Goal: Navigation & Orientation: Find specific page/section

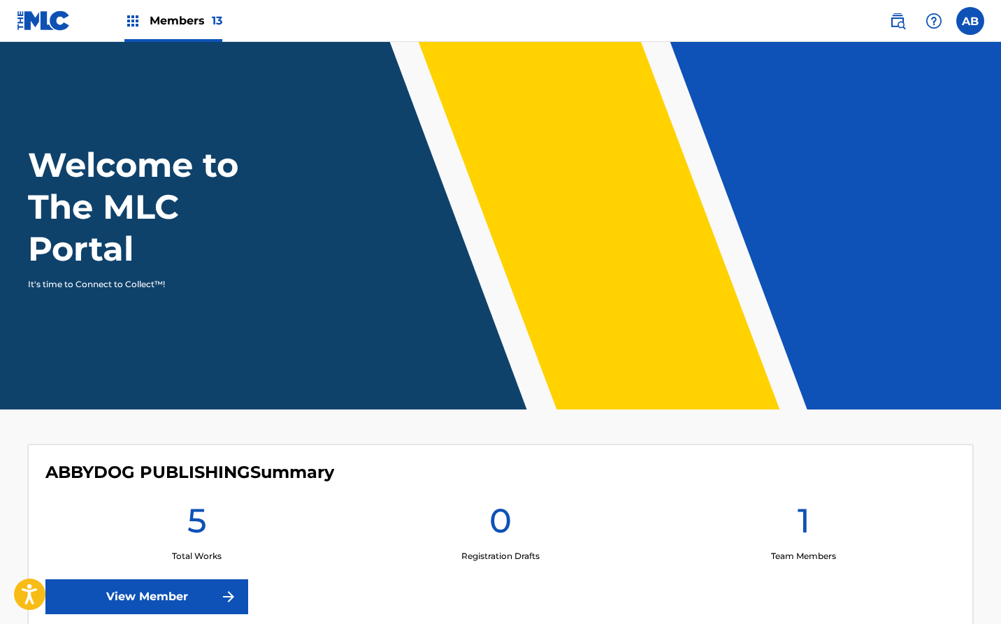
click at [181, 25] on span "Members 13" at bounding box center [186, 21] width 73 height 16
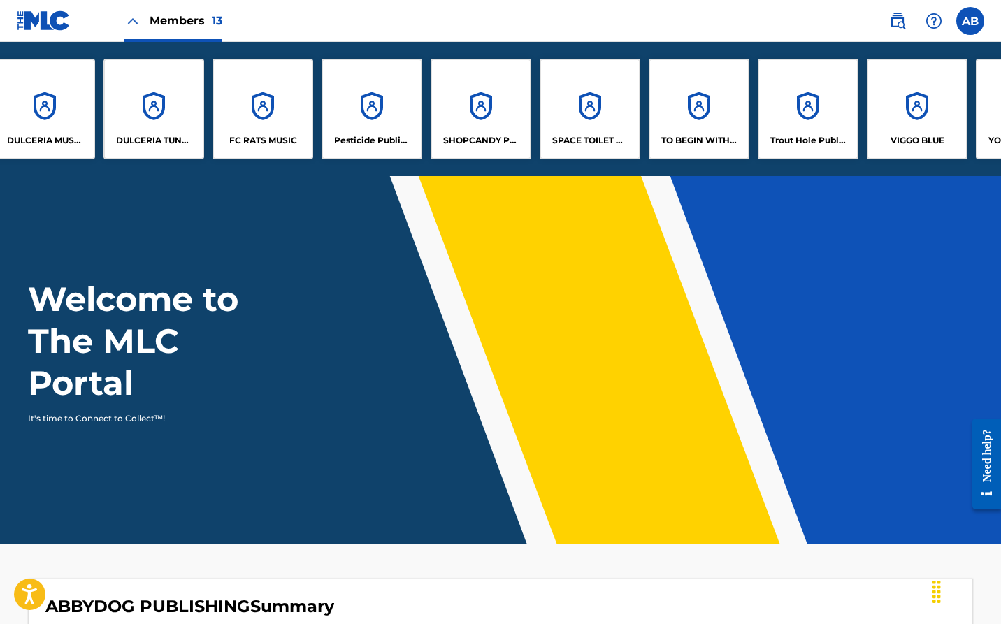
scroll to position [0, 370]
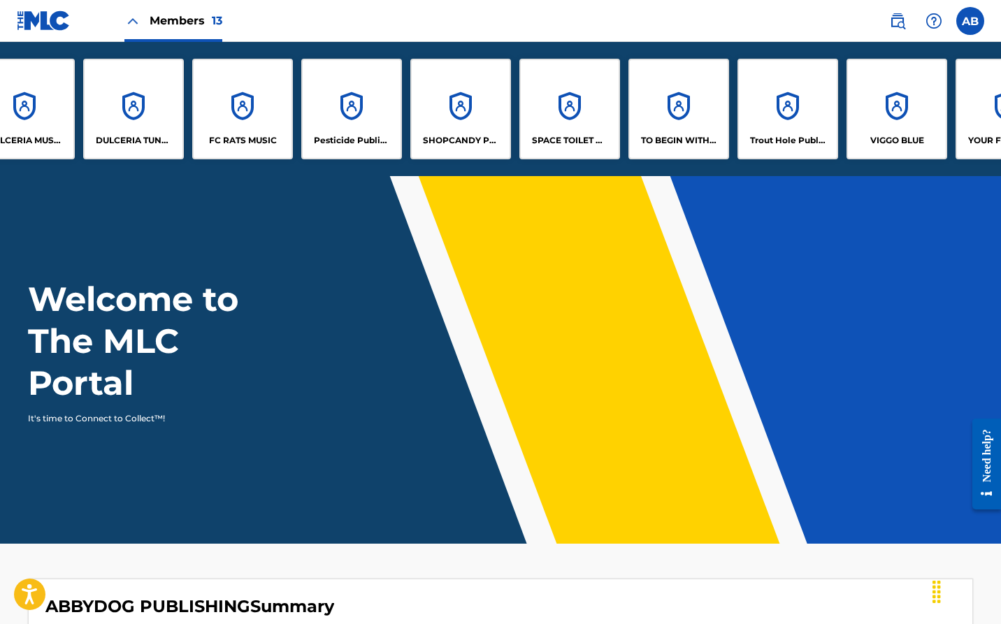
click at [892, 113] on div "VIGGO BLUE" at bounding box center [897, 109] width 101 height 101
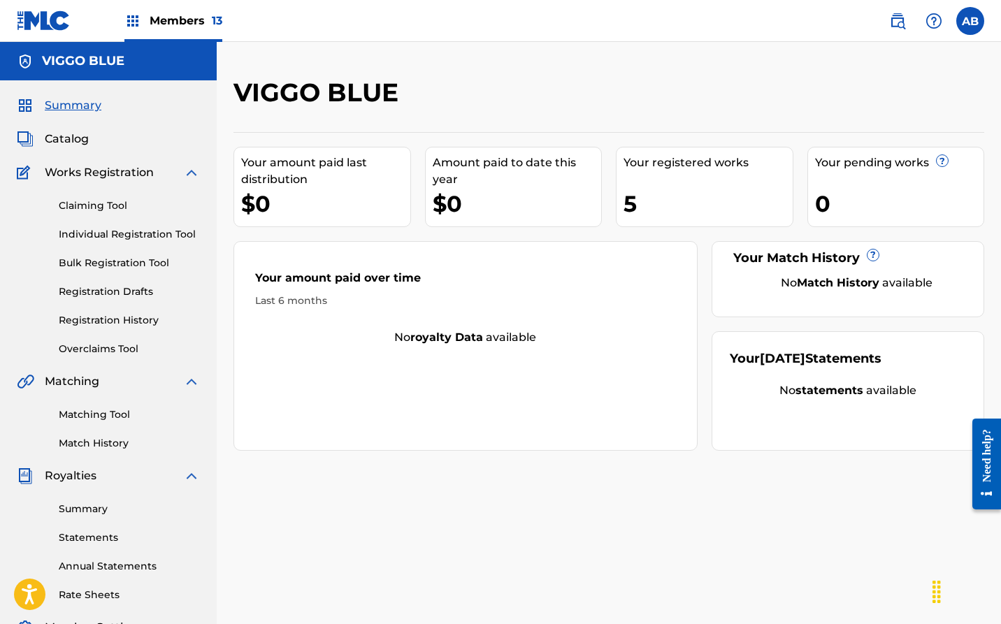
click at [69, 141] on span "Catalog" at bounding box center [67, 139] width 44 height 17
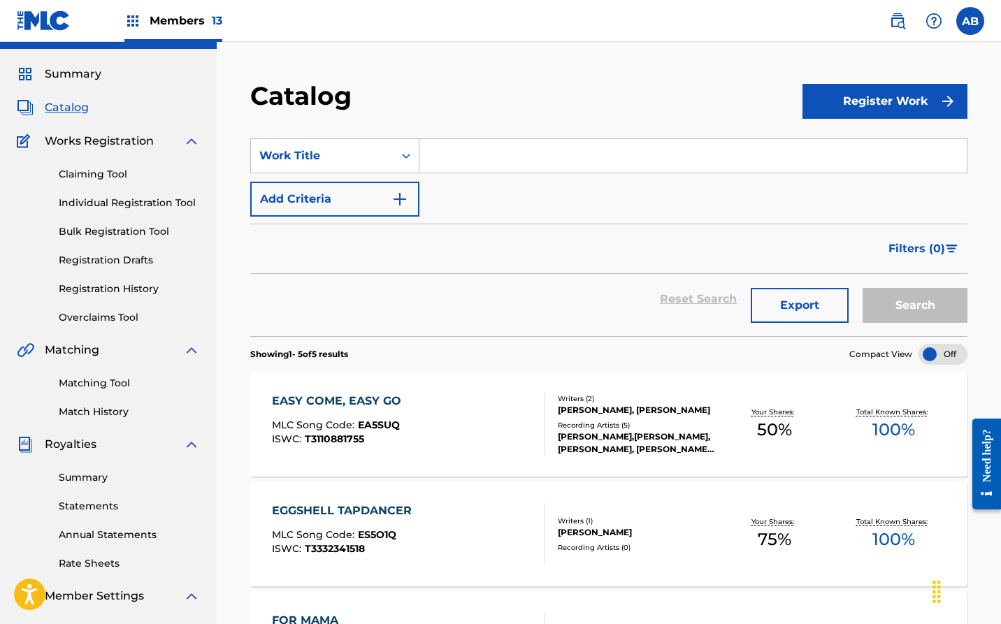
scroll to position [43, 0]
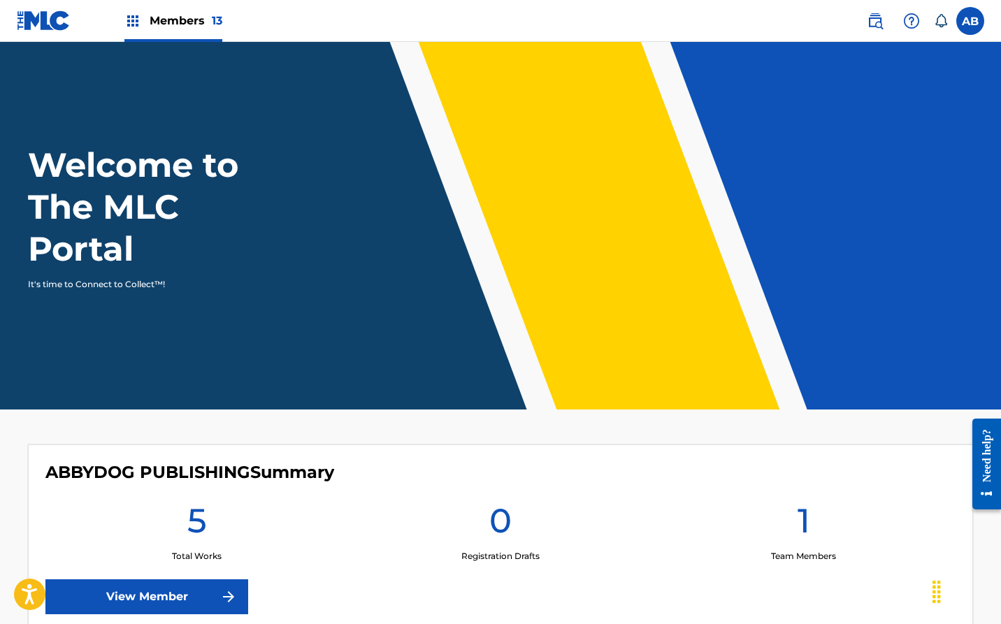
click at [138, 29] on img at bounding box center [132, 21] width 17 height 17
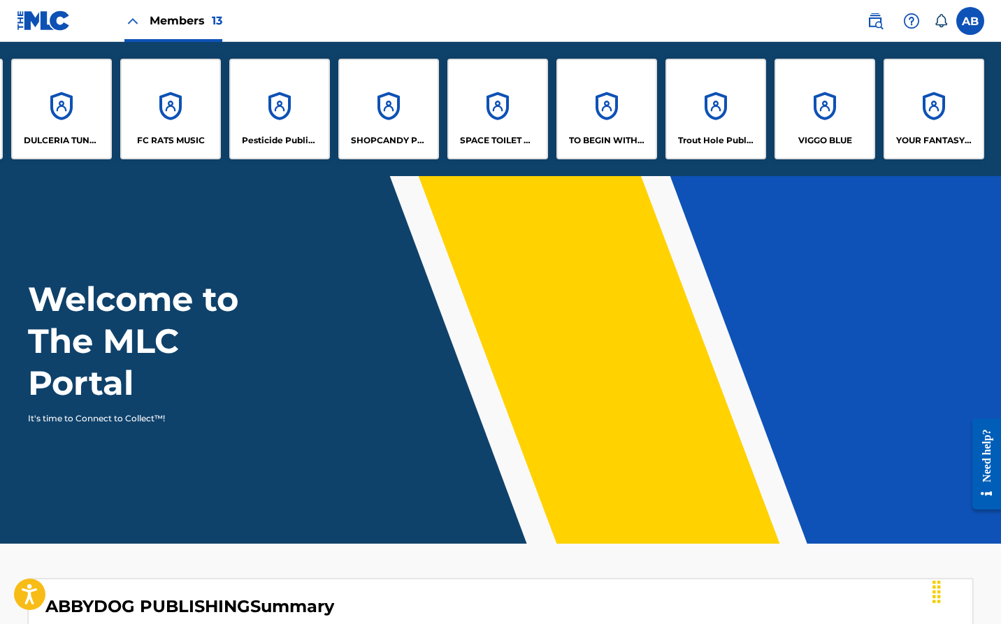
scroll to position [0, 442]
click at [794, 110] on div "VIGGO BLUE" at bounding box center [825, 109] width 101 height 101
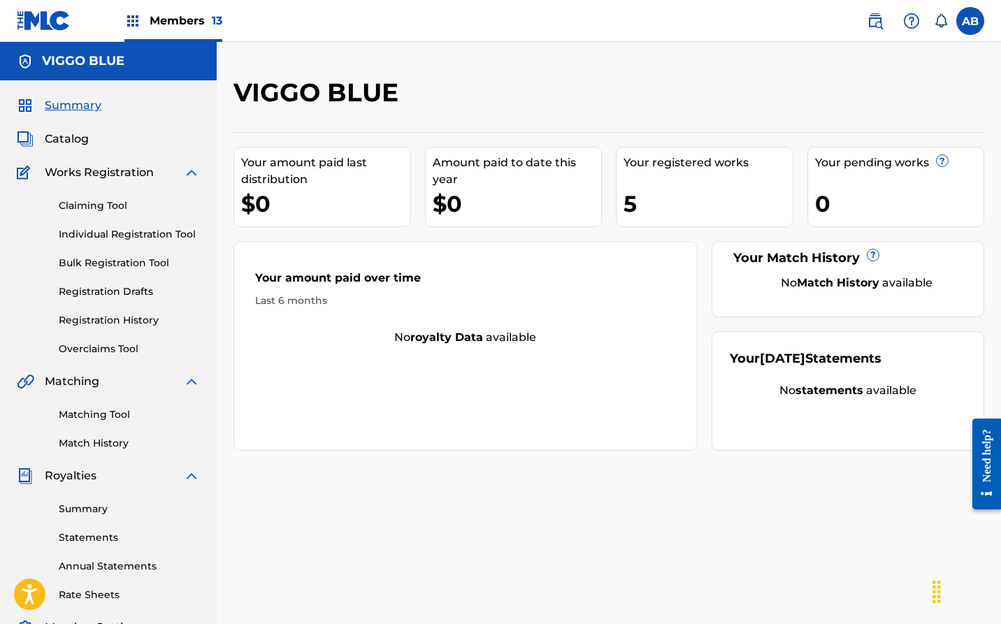
click at [64, 477] on span "Royalties" at bounding box center [71, 476] width 52 height 17
click at [92, 510] on link "Summary" at bounding box center [129, 509] width 141 height 15
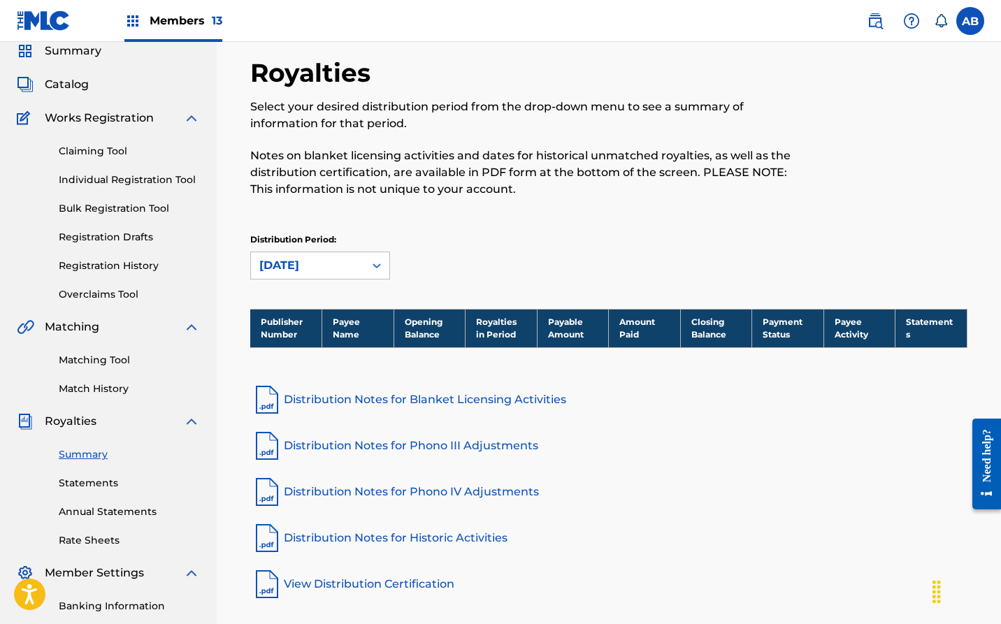
scroll to position [59, 0]
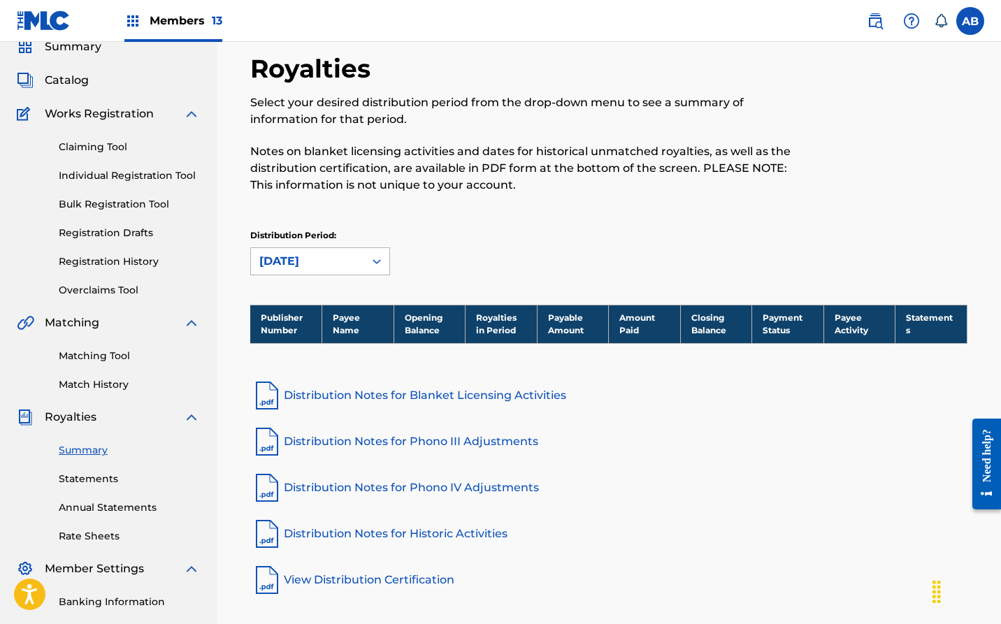
click at [373, 261] on icon at bounding box center [377, 262] width 14 height 14
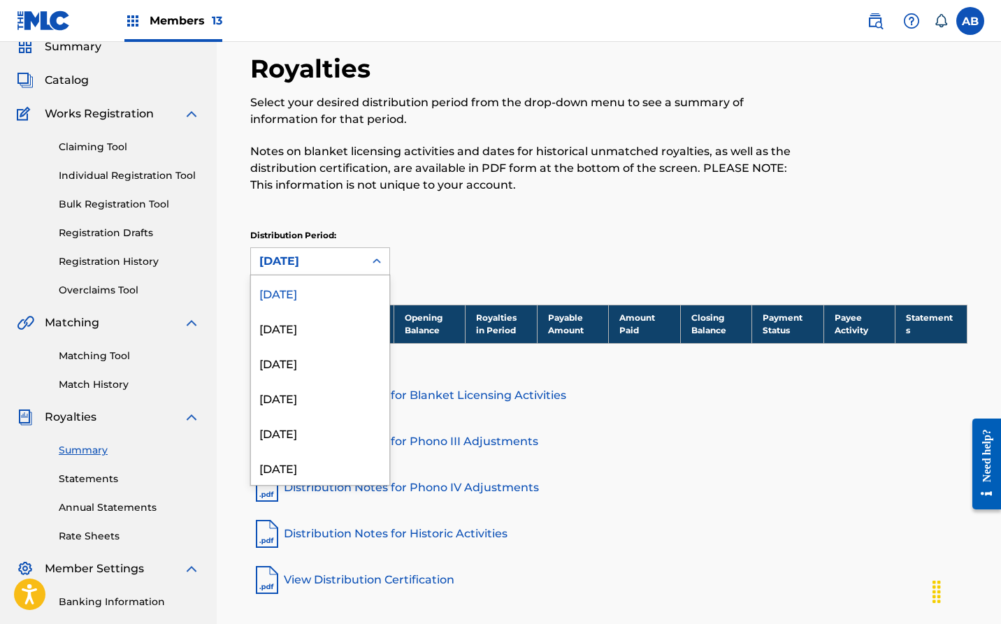
click at [310, 294] on div "[DATE]" at bounding box center [320, 293] width 138 height 35
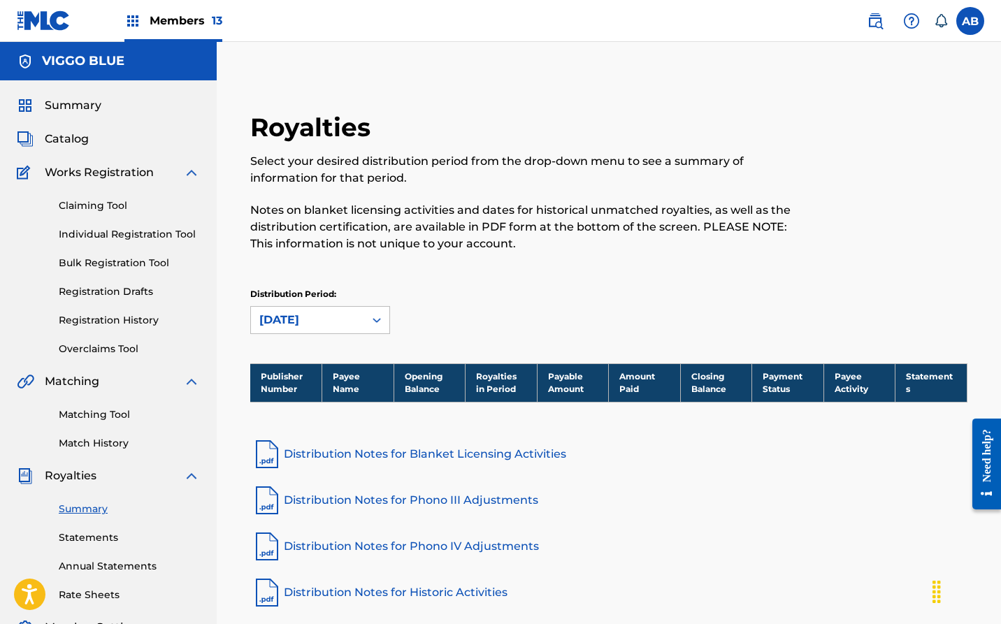
scroll to position [0, 0]
click at [135, 26] on img at bounding box center [132, 21] width 17 height 17
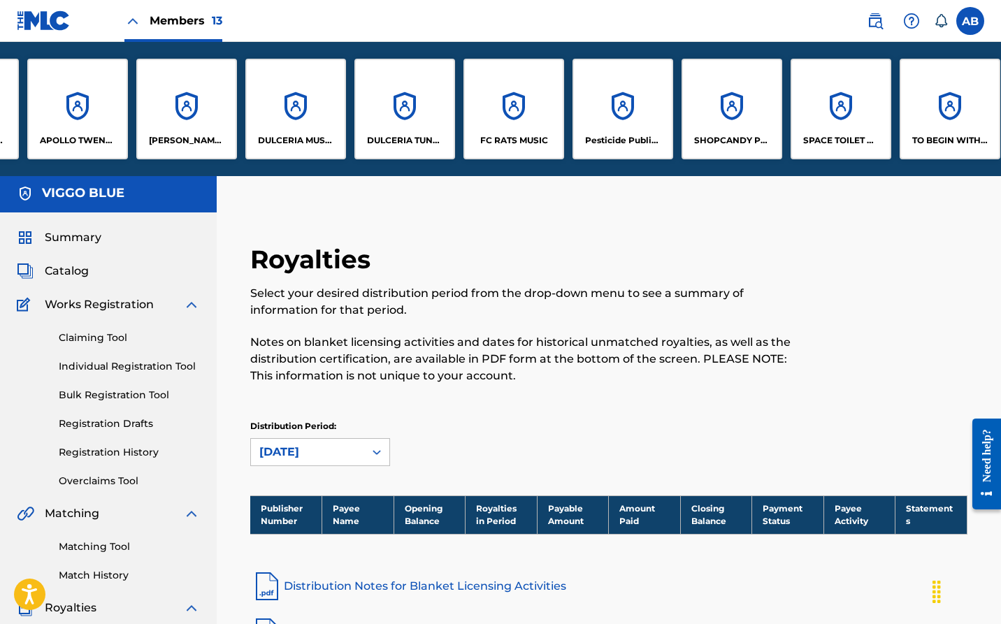
scroll to position [2, 0]
click at [927, 124] on div "TO BEGIN WITH PUBLISHING" at bounding box center [950, 109] width 101 height 101
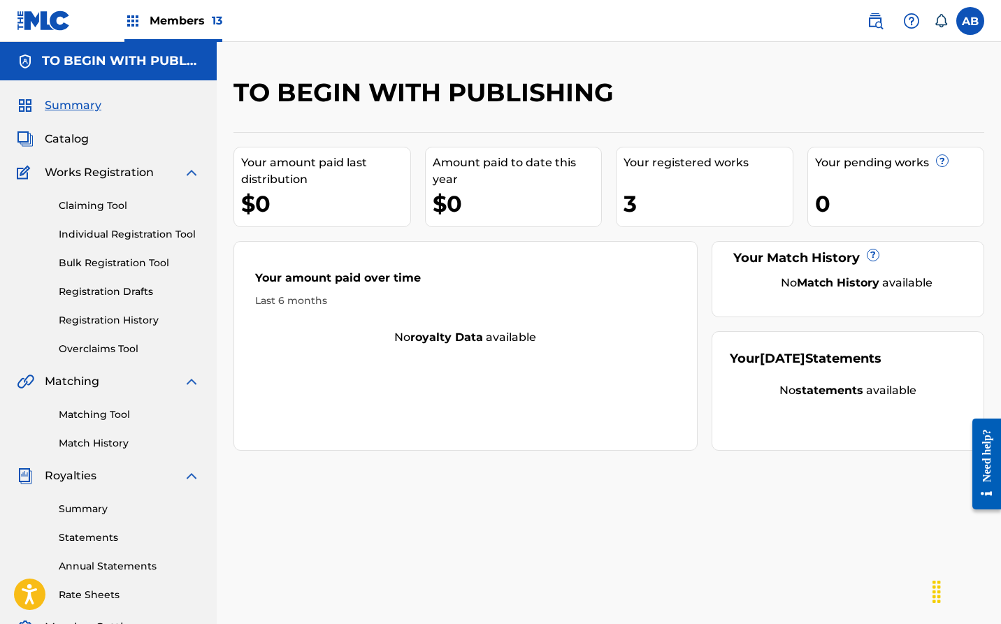
click at [183, 24] on span "Members 13" at bounding box center [186, 21] width 73 height 16
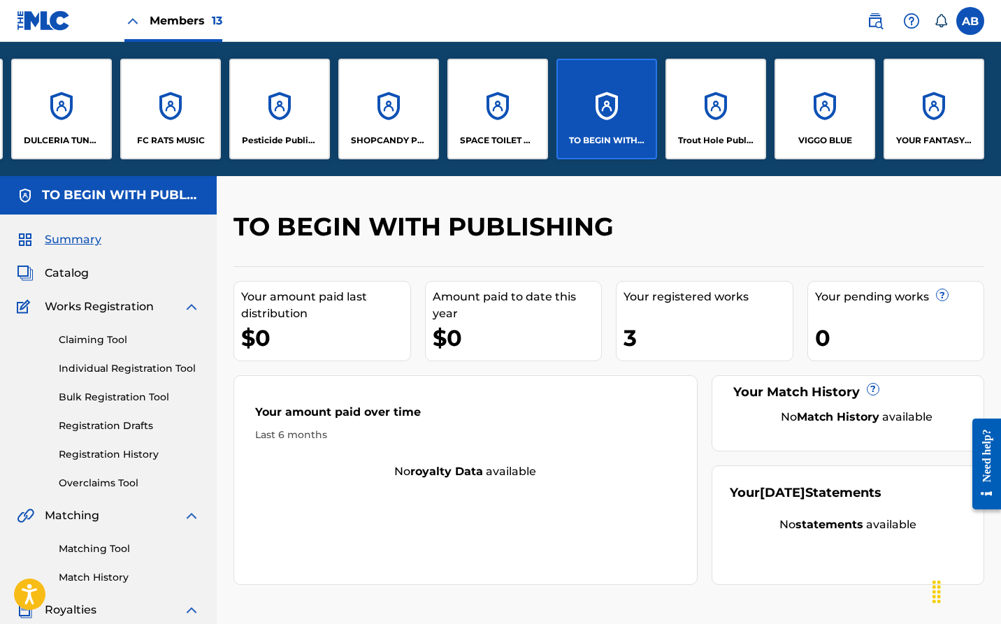
scroll to position [0, 442]
click at [822, 100] on div "VIGGO BLUE" at bounding box center [825, 109] width 101 height 101
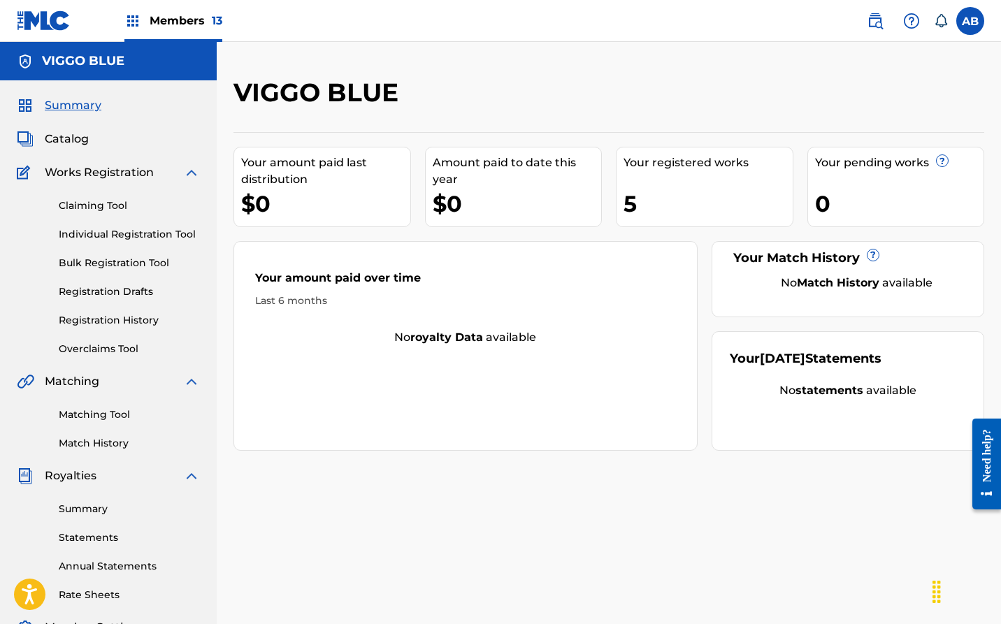
click at [139, 17] on img at bounding box center [132, 21] width 17 height 17
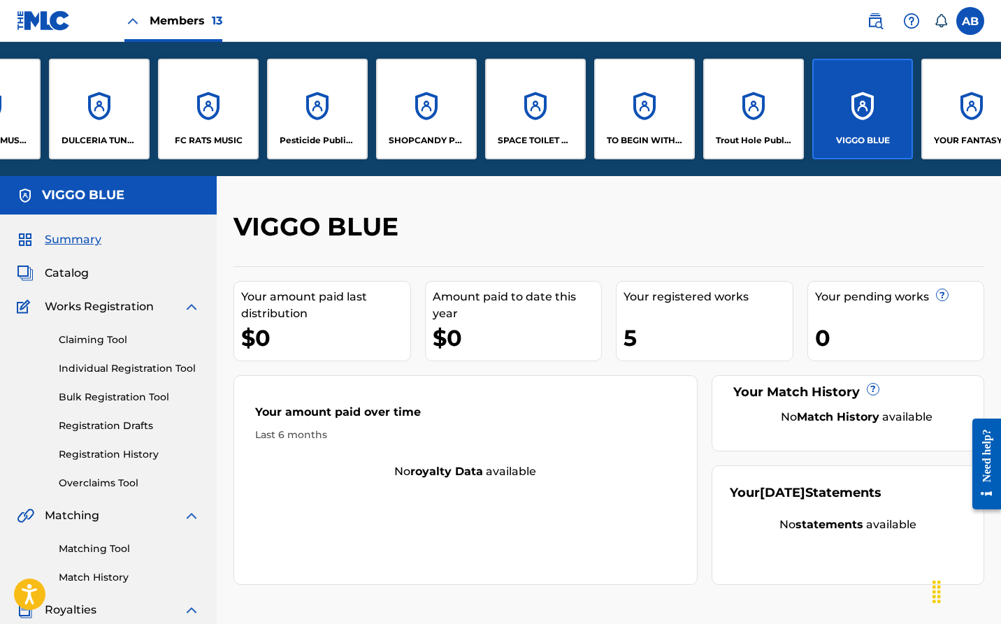
scroll to position [0, 441]
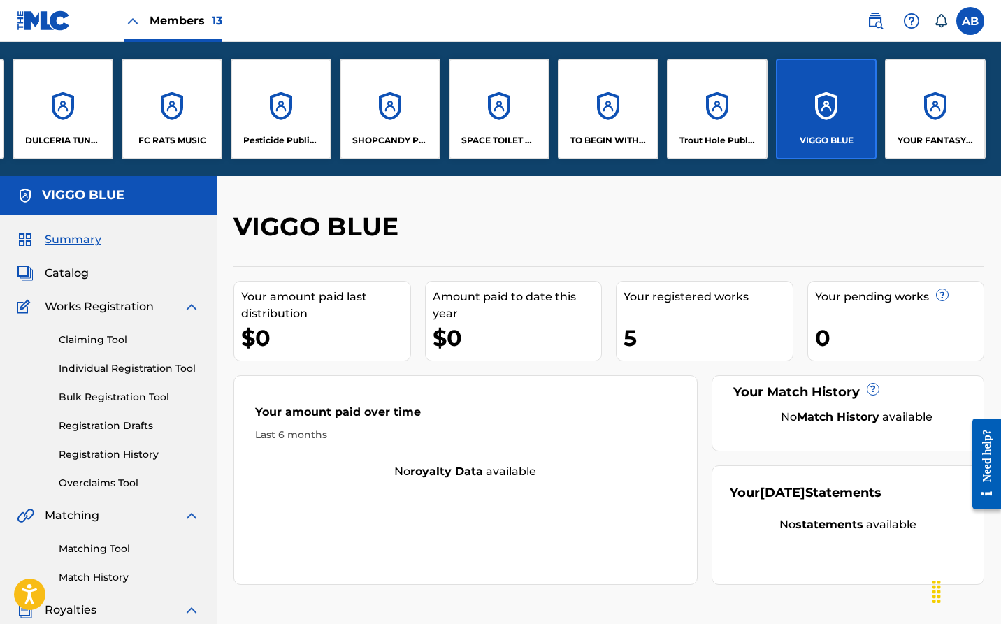
click at [934, 103] on div "YOUR FANTASY MUSIC" at bounding box center [935, 109] width 101 height 101
